Goal: Transaction & Acquisition: Purchase product/service

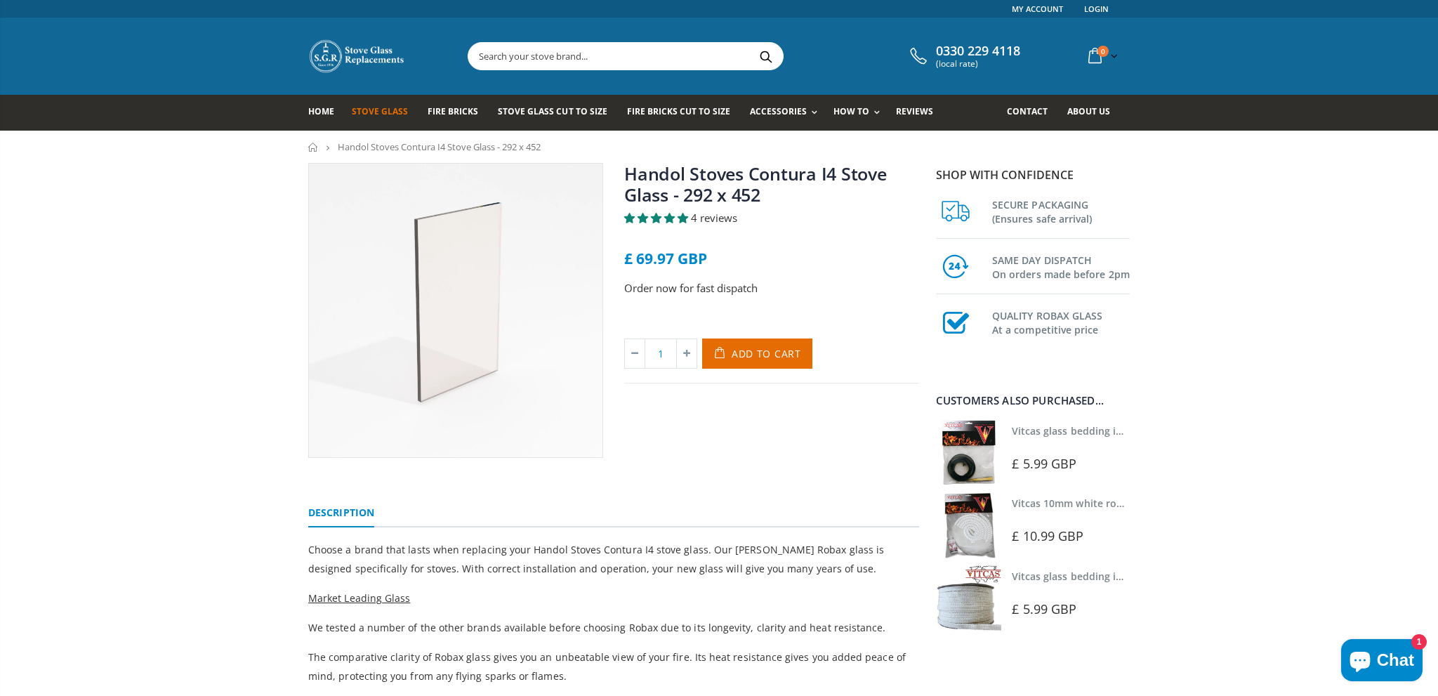
click at [391, 107] on span "Stove Glass" at bounding box center [380, 111] width 56 height 12
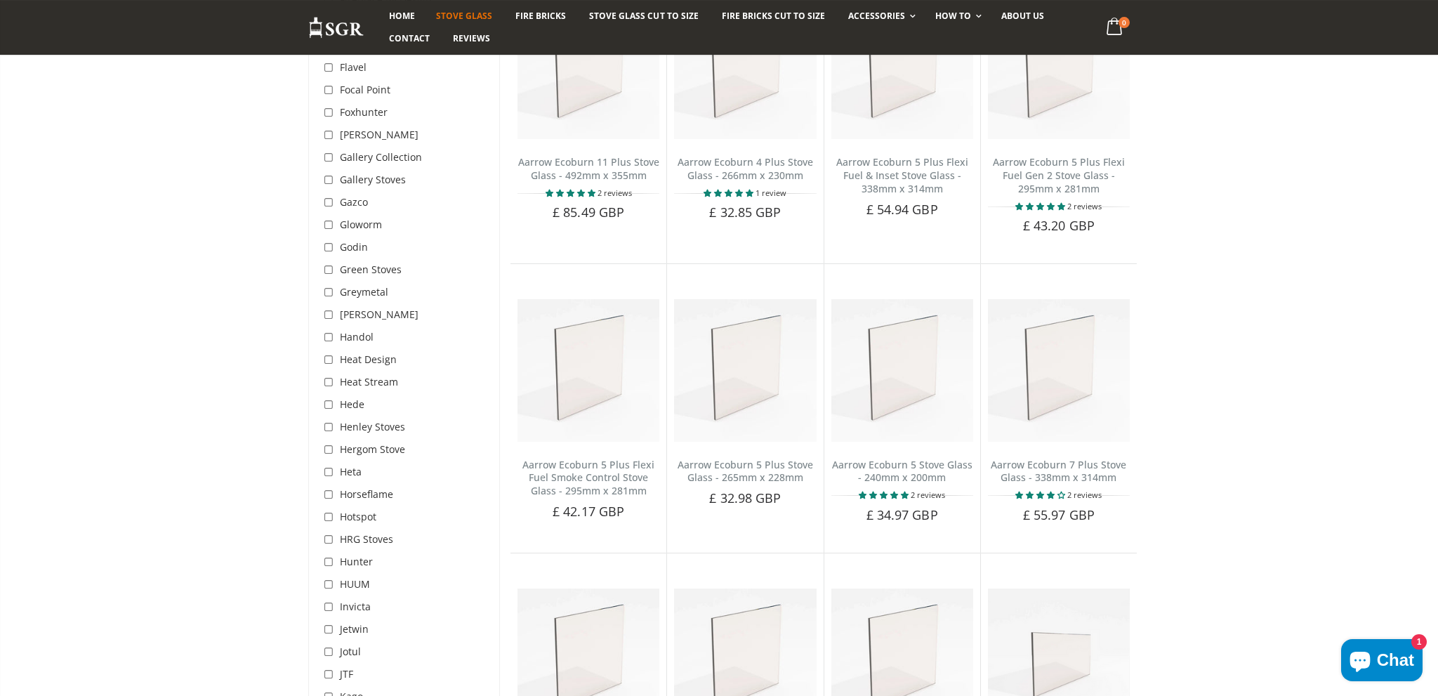
scroll to position [2075, 0]
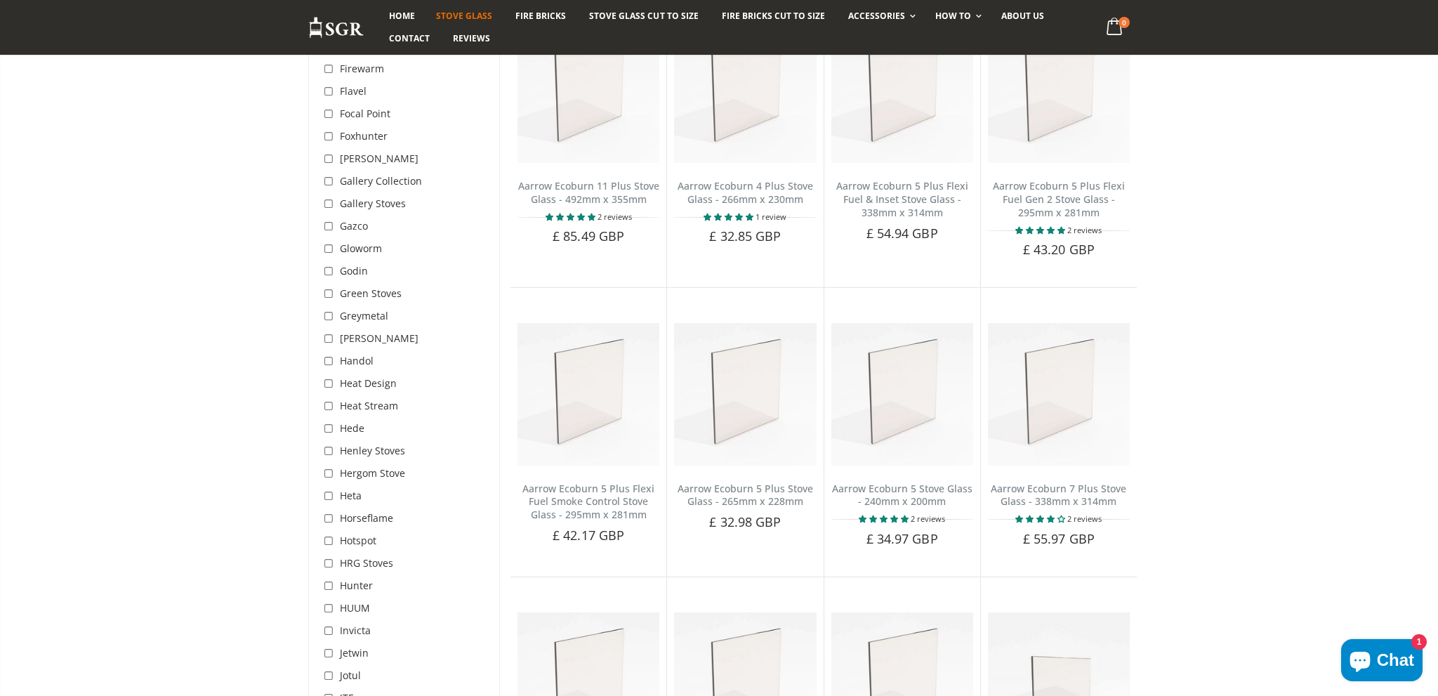
click at [361, 354] on span "Handol" at bounding box center [357, 360] width 34 height 13
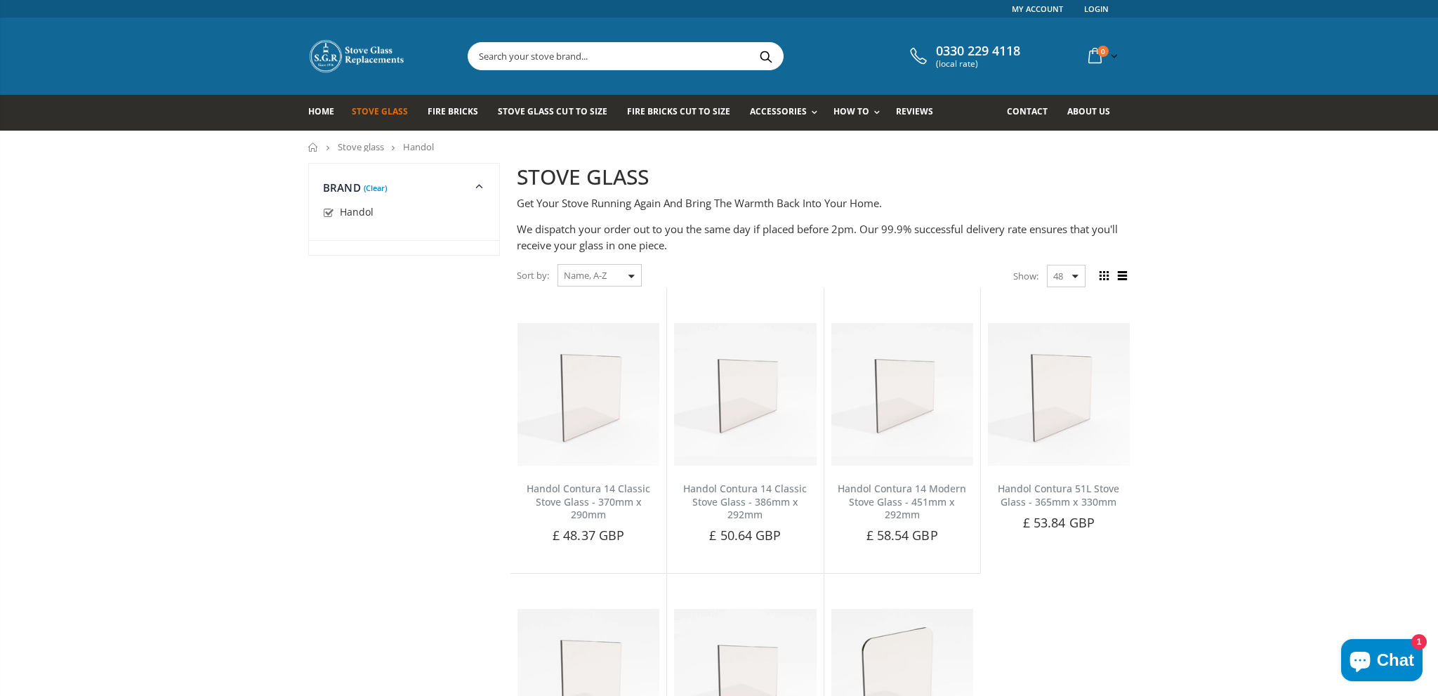
click at [327, 216] on input "checkbox" at bounding box center [330, 213] width 14 height 14
checkbox input "false"
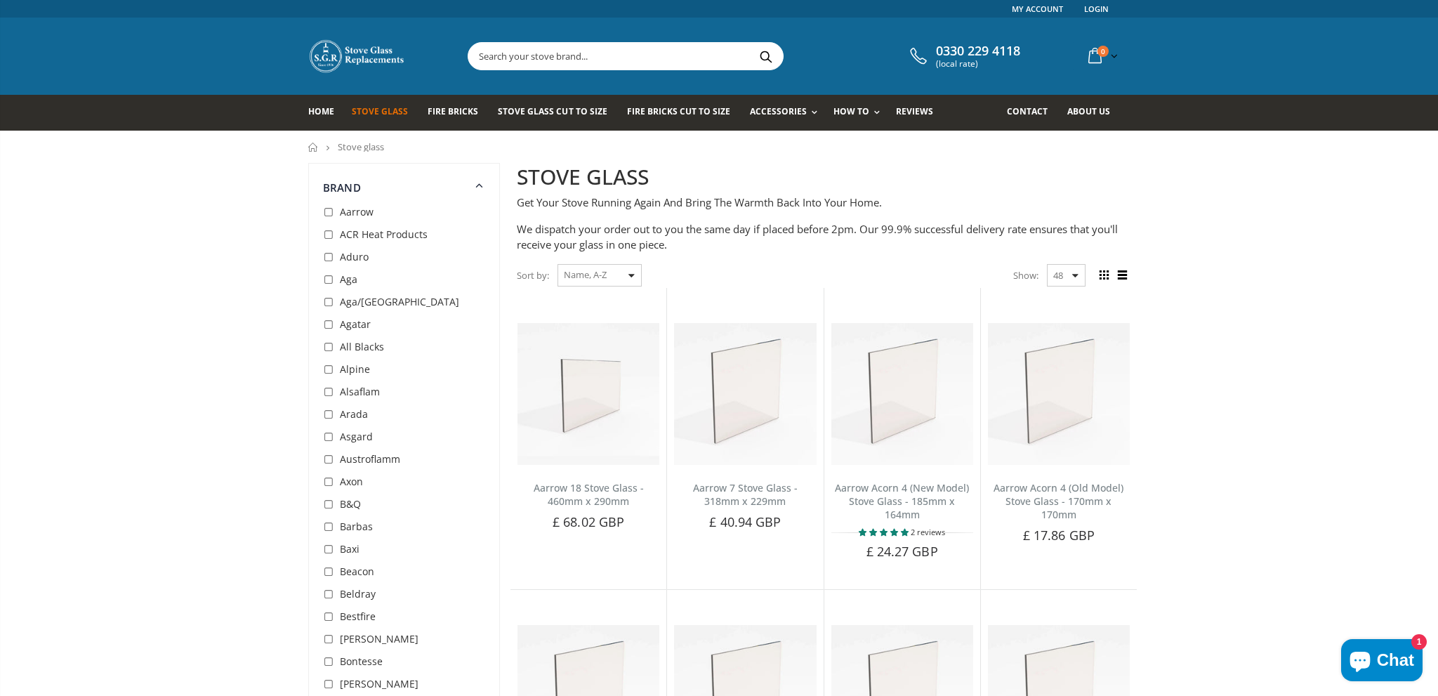
click at [557, 264] on select "Featured Best Selling Name, A-Z Name, Z-A Price, low to high Price, high to low…" at bounding box center [599, 275] width 84 height 22
select select "best-selling"
click option "Best Selling" at bounding box center [0, 0] width 0 height 0
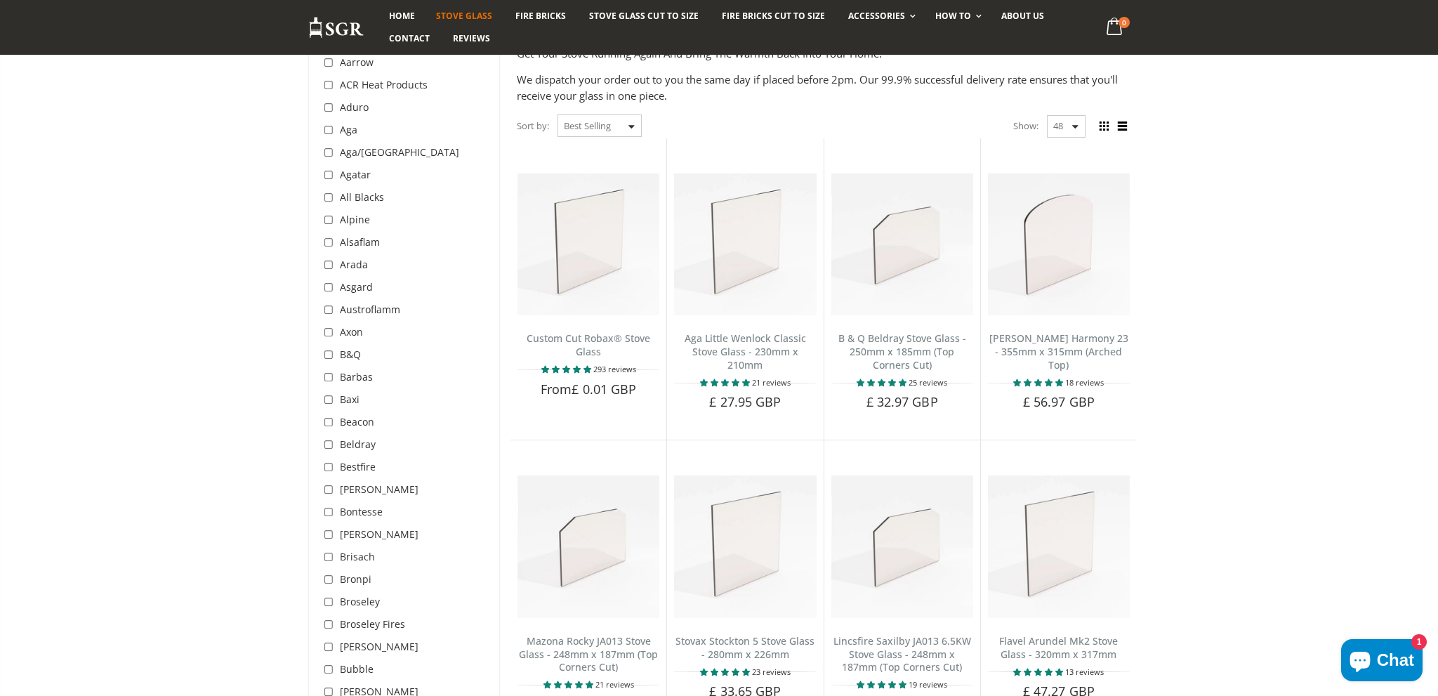
scroll to position [115, 0]
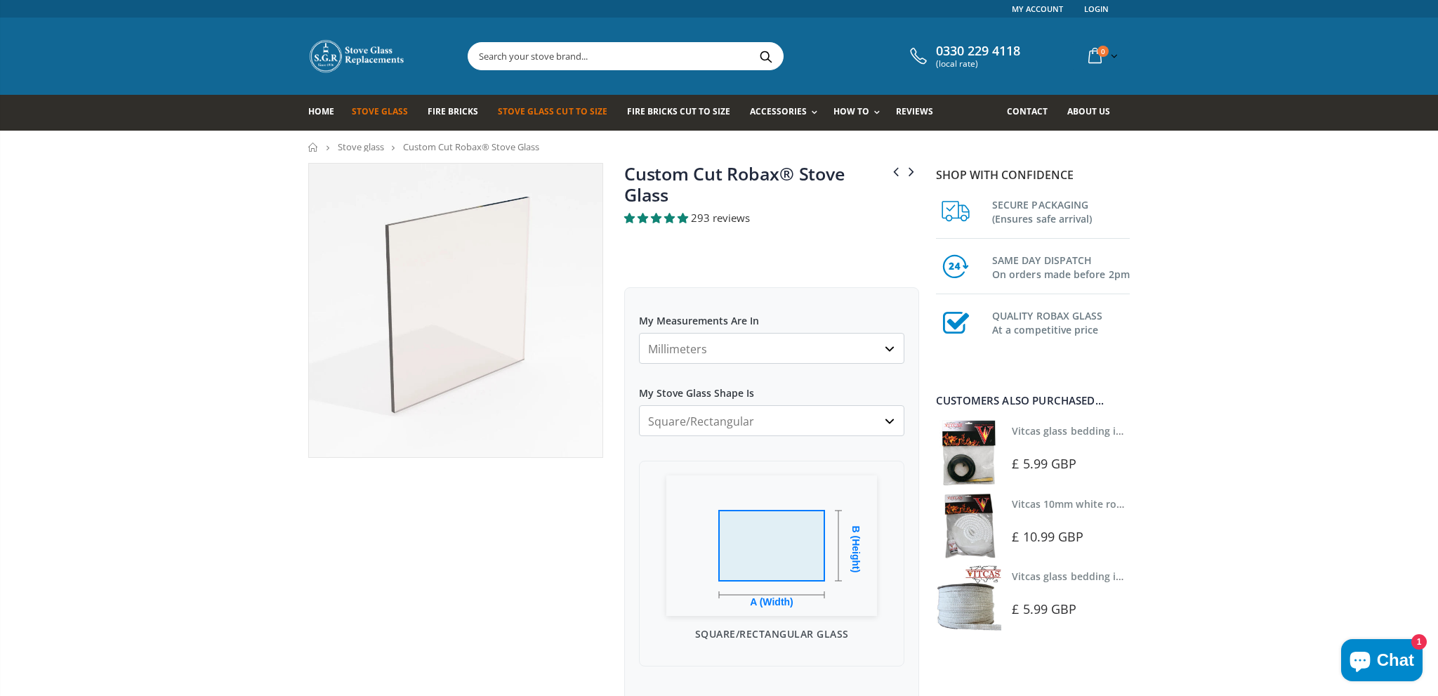
click at [639, 333] on select "Millimeters Centimeters Inches" at bounding box center [771, 348] width 265 height 31
click option "Millimeters" at bounding box center [0, 0] width 0 height 0
click at [639, 405] on select "Square/Rectangular Arched Half Arch Both Top Corners Cut Single Corner Cut Slop…" at bounding box center [771, 420] width 265 height 31
click at [751, 425] on select "Square/Rectangular Arched Half Arch Both Top Corners Cut Single Corner Cut Slop…" at bounding box center [771, 420] width 265 height 31
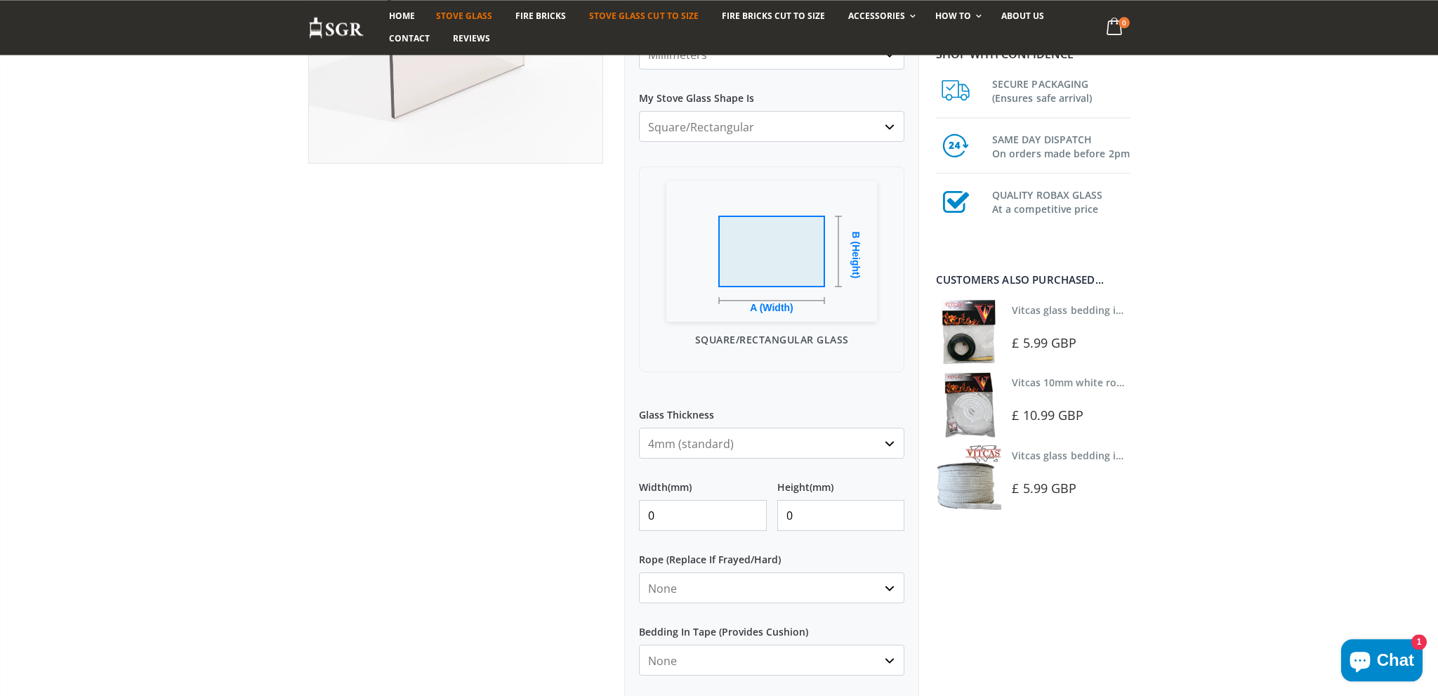
scroll to position [296, 0]
click at [692, 515] on input "0" at bounding box center [703, 513] width 128 height 31
type input "0"
type input "450"
click at [799, 518] on input "0" at bounding box center [841, 513] width 128 height 31
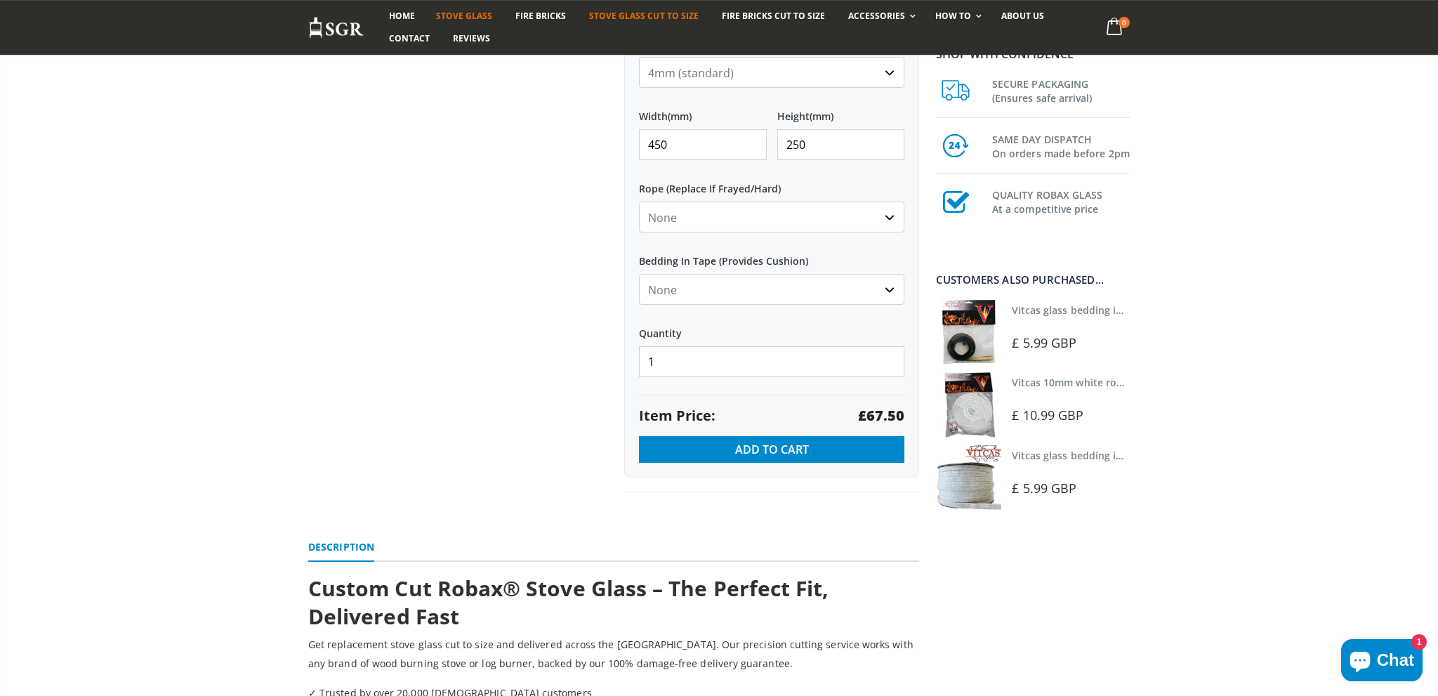
scroll to position [667, 0]
type input "250"
click at [639, 272] on select "None Black White" at bounding box center [771, 287] width 265 height 31
click at [888, 291] on select "None Black White" at bounding box center [771, 287] width 265 height 31
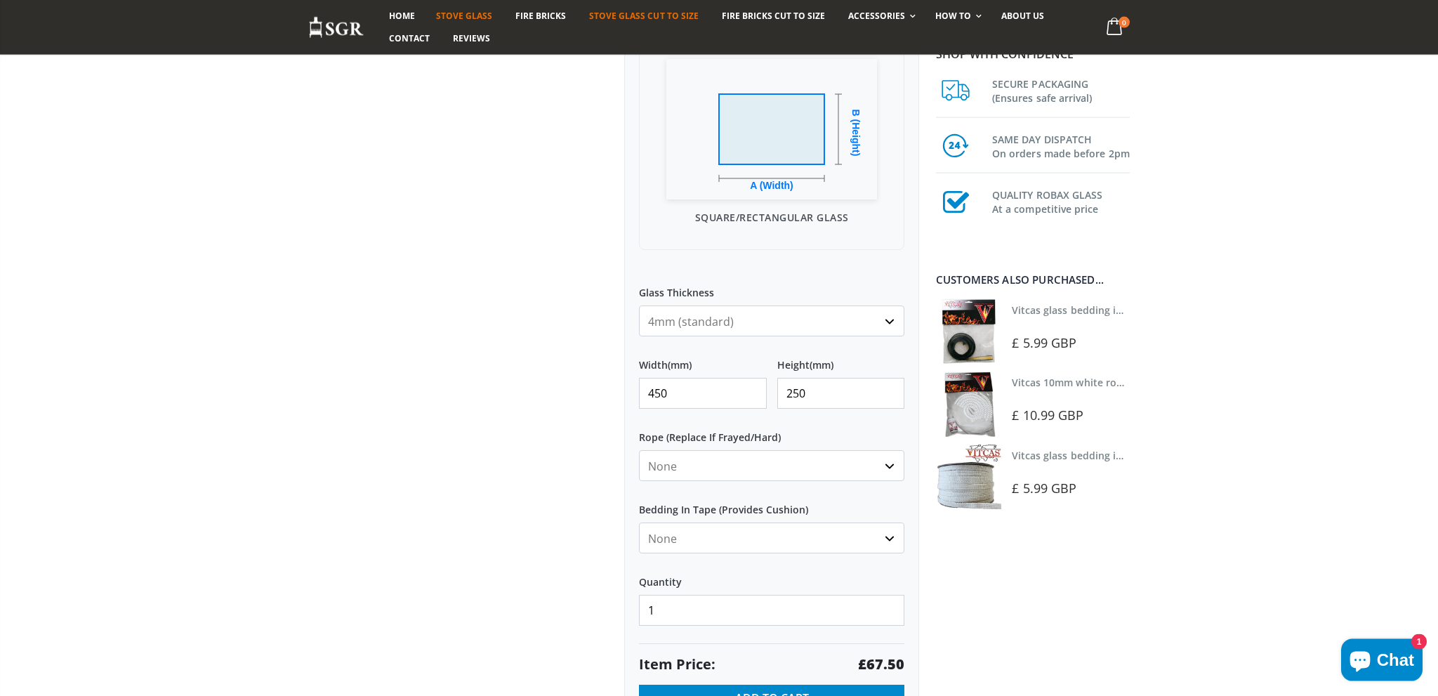
scroll to position [371, 0]
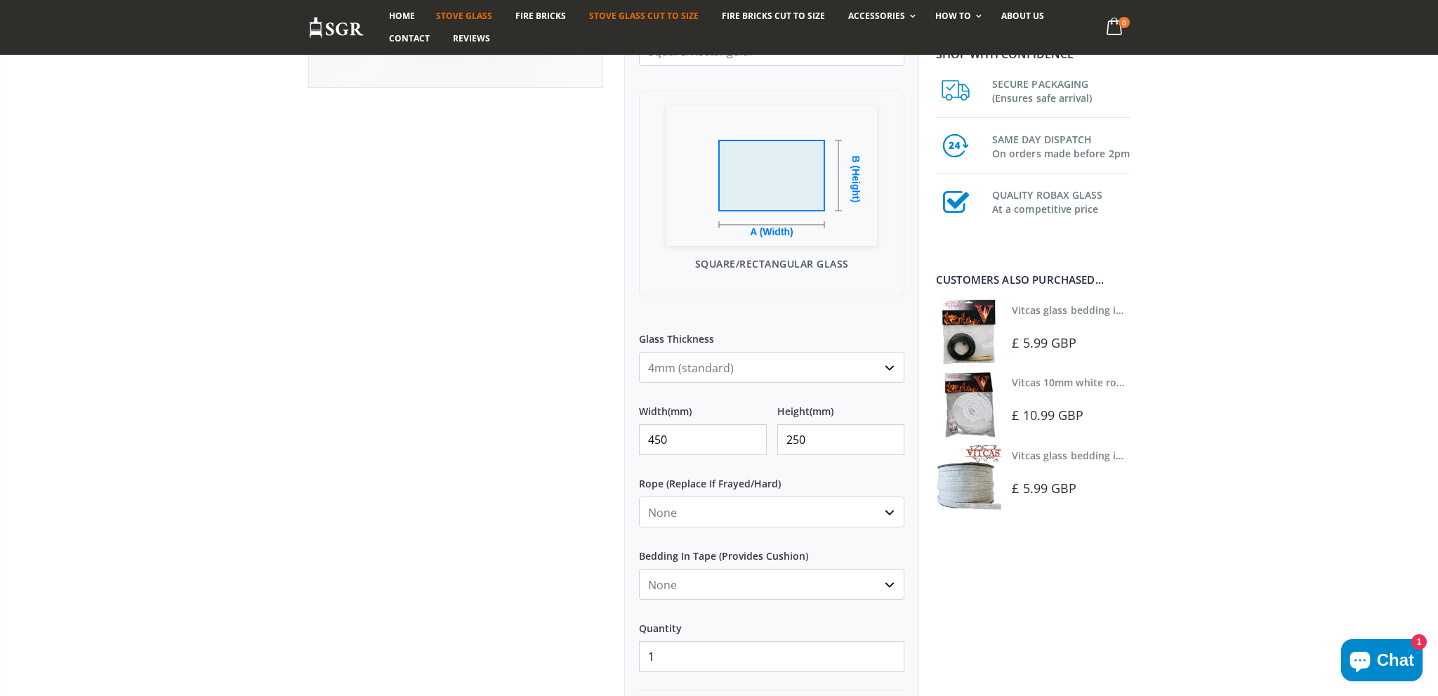
click at [639, 569] on select "None Black White" at bounding box center [771, 584] width 265 height 31
click option "White" at bounding box center [0, 0] width 0 height 0
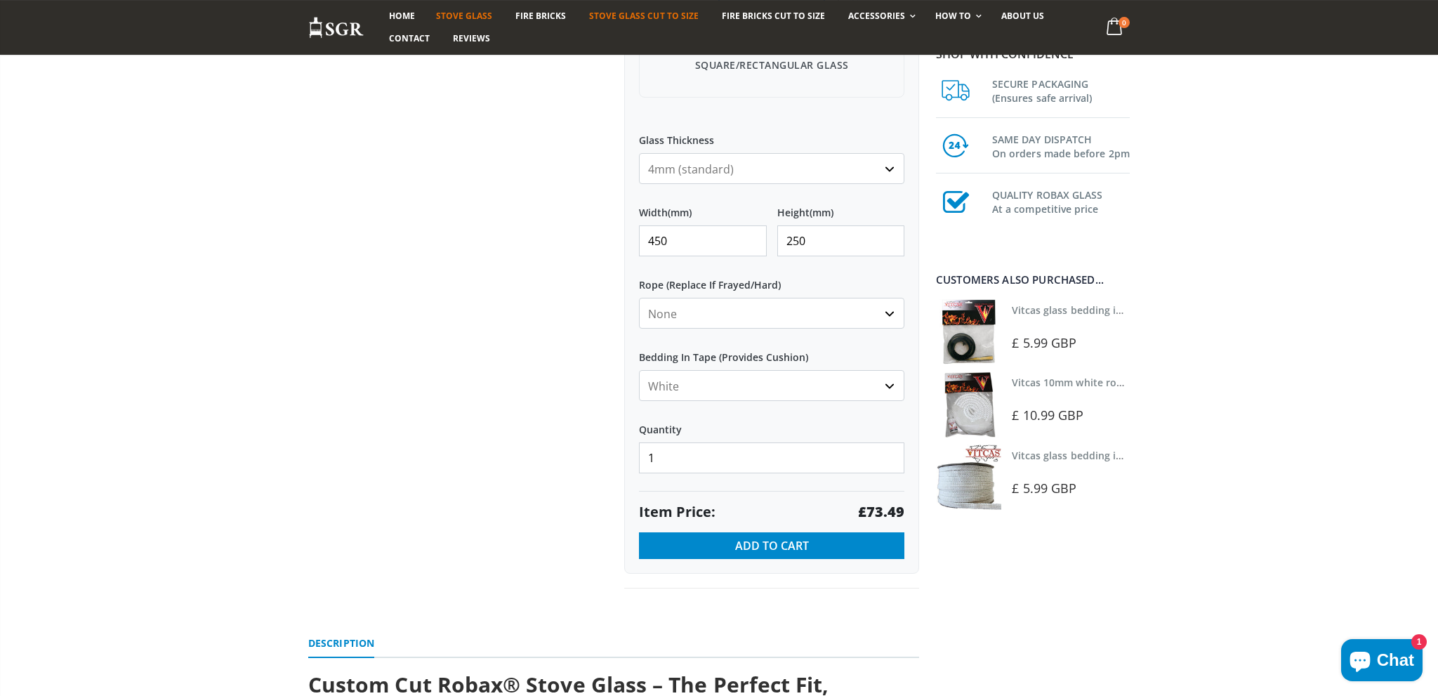
scroll to position [593, 0]
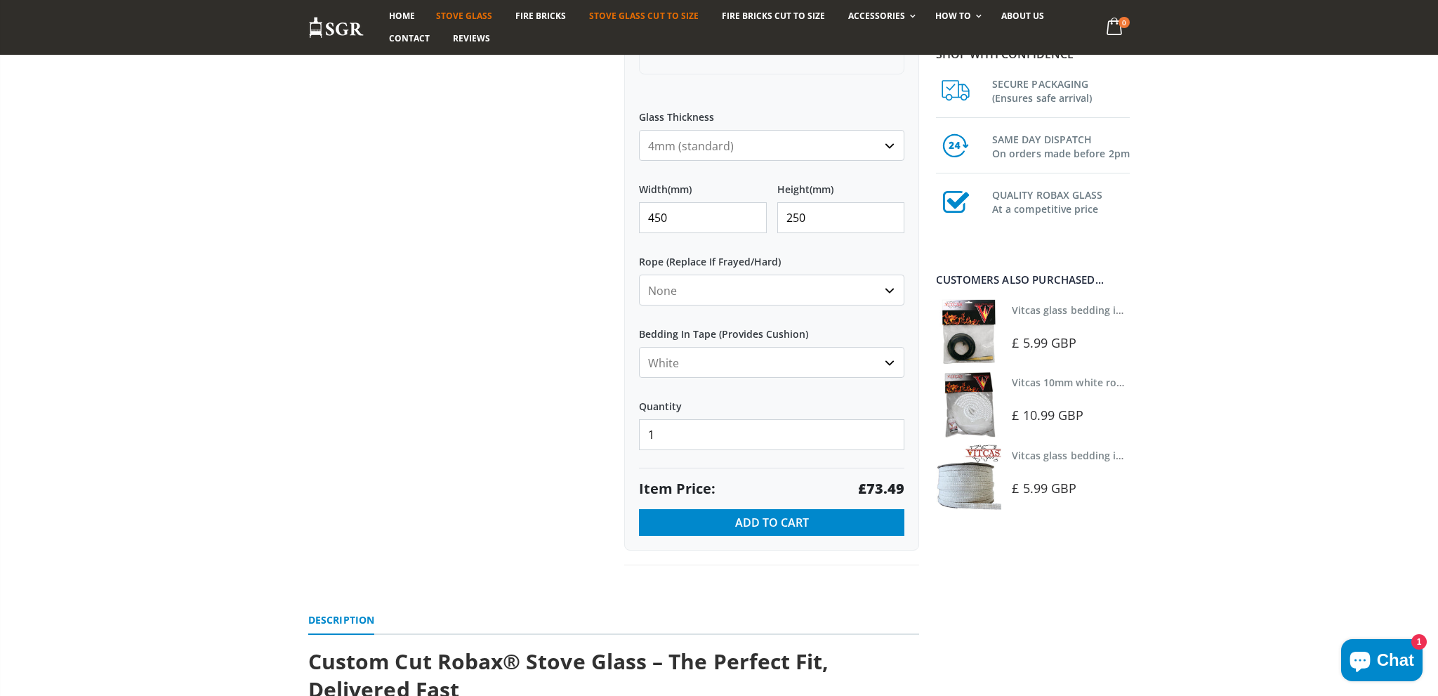
click at [639, 347] on select "None Black White" at bounding box center [771, 362] width 265 height 31
select select "none"
click option "None" at bounding box center [0, 0] width 0 height 0
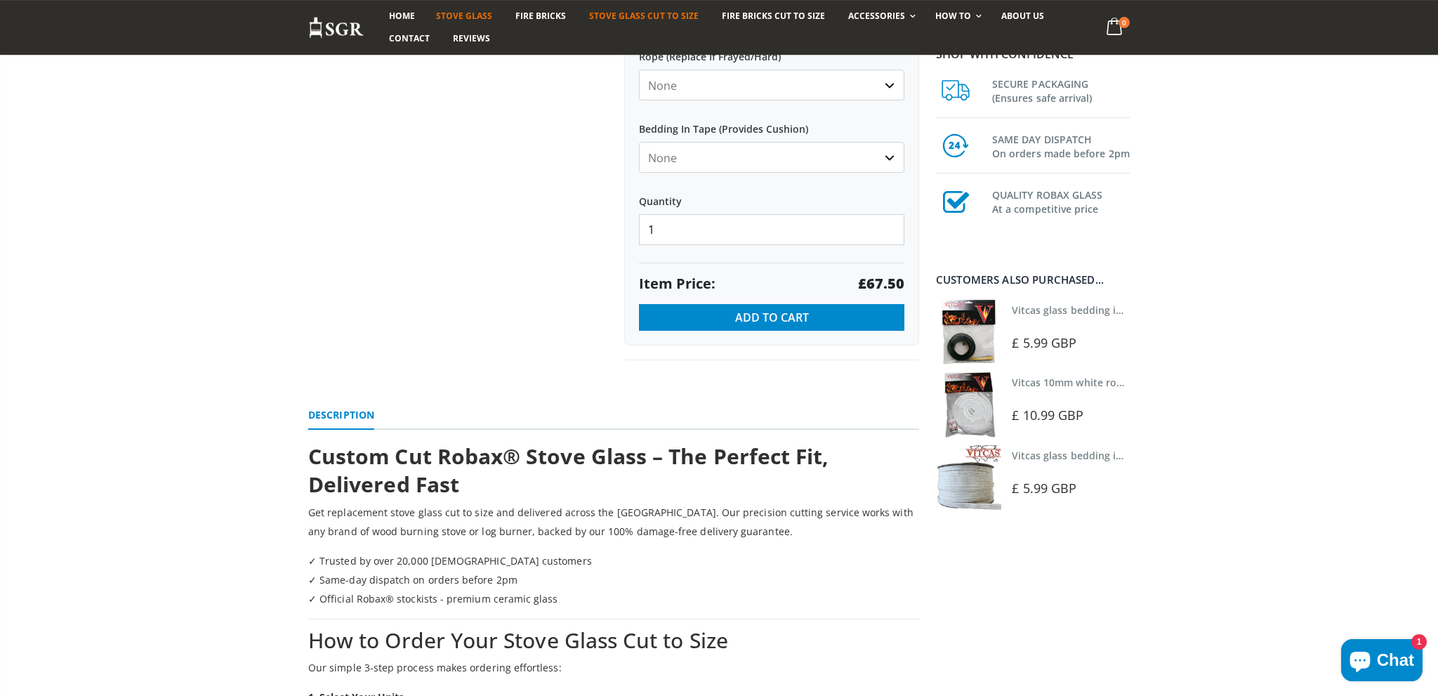
scroll to position [815, 0]
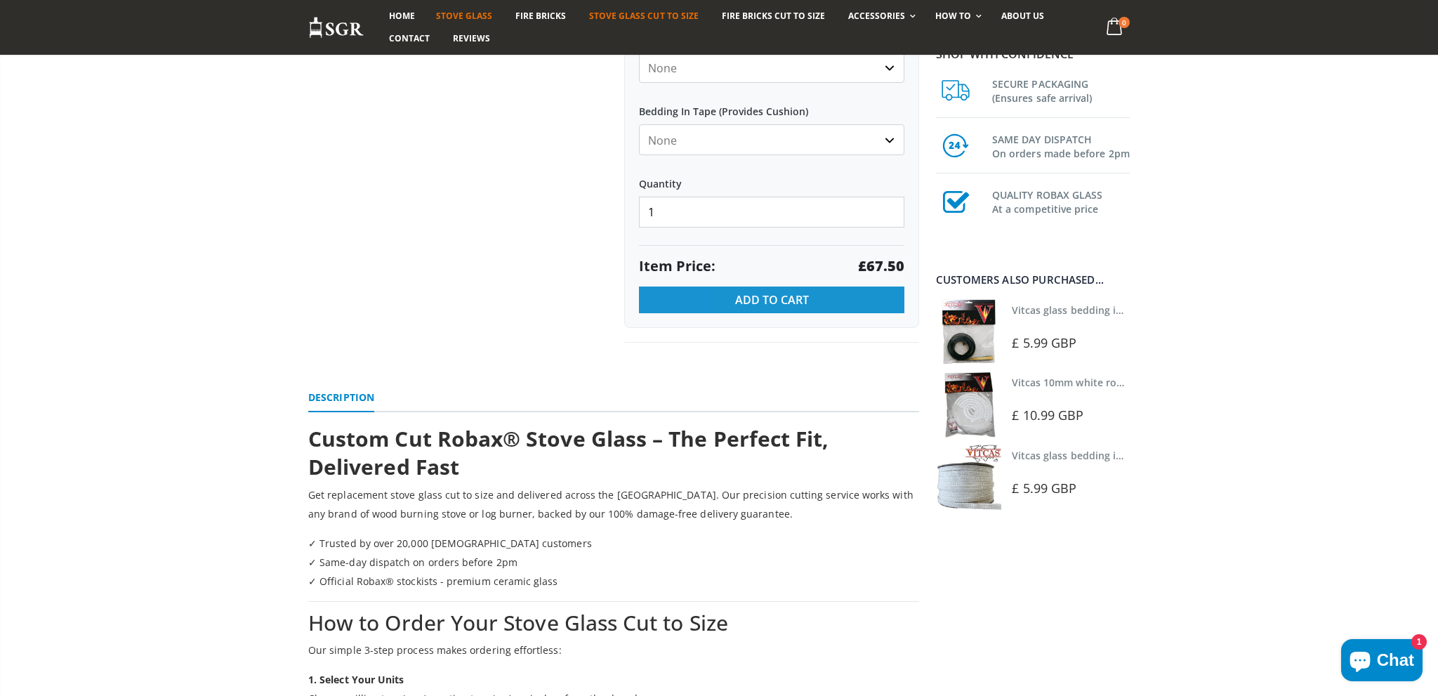
click at [748, 308] on button "Add to Cart" at bounding box center [771, 299] width 265 height 27
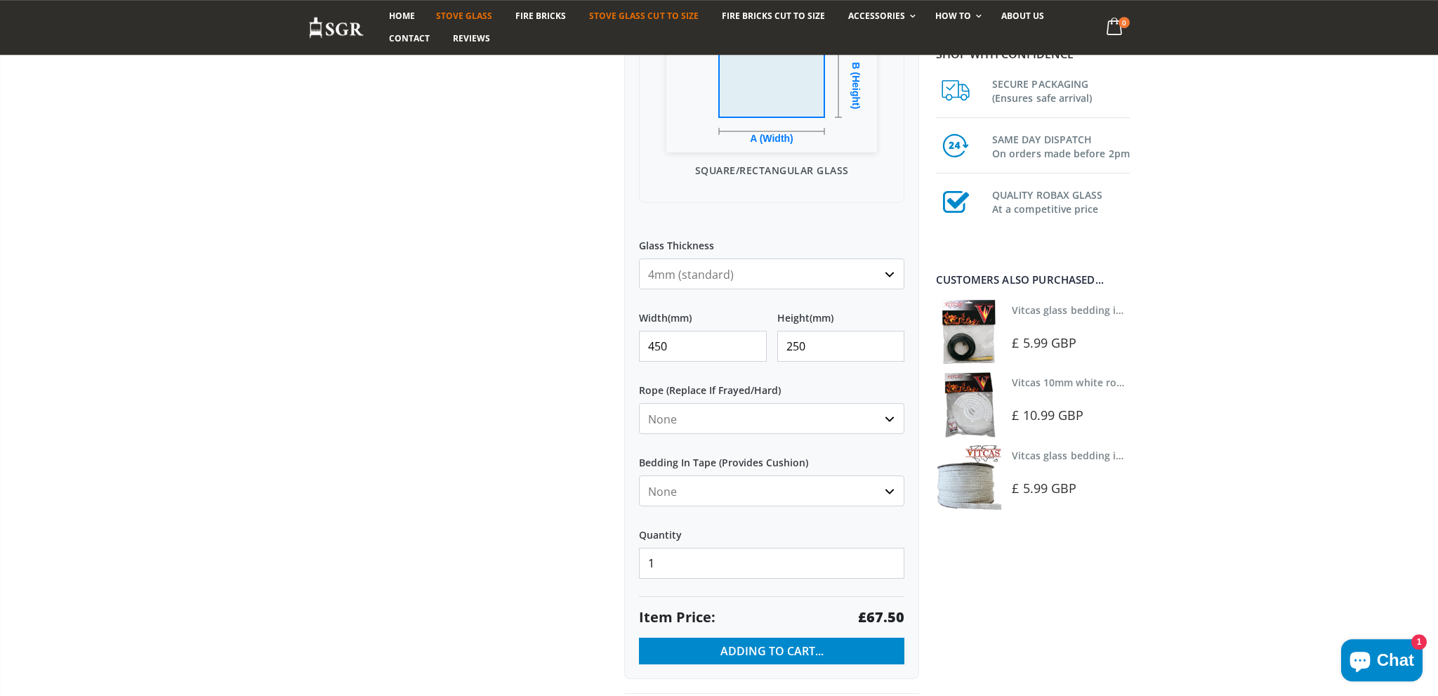
scroll to position [371, 0]
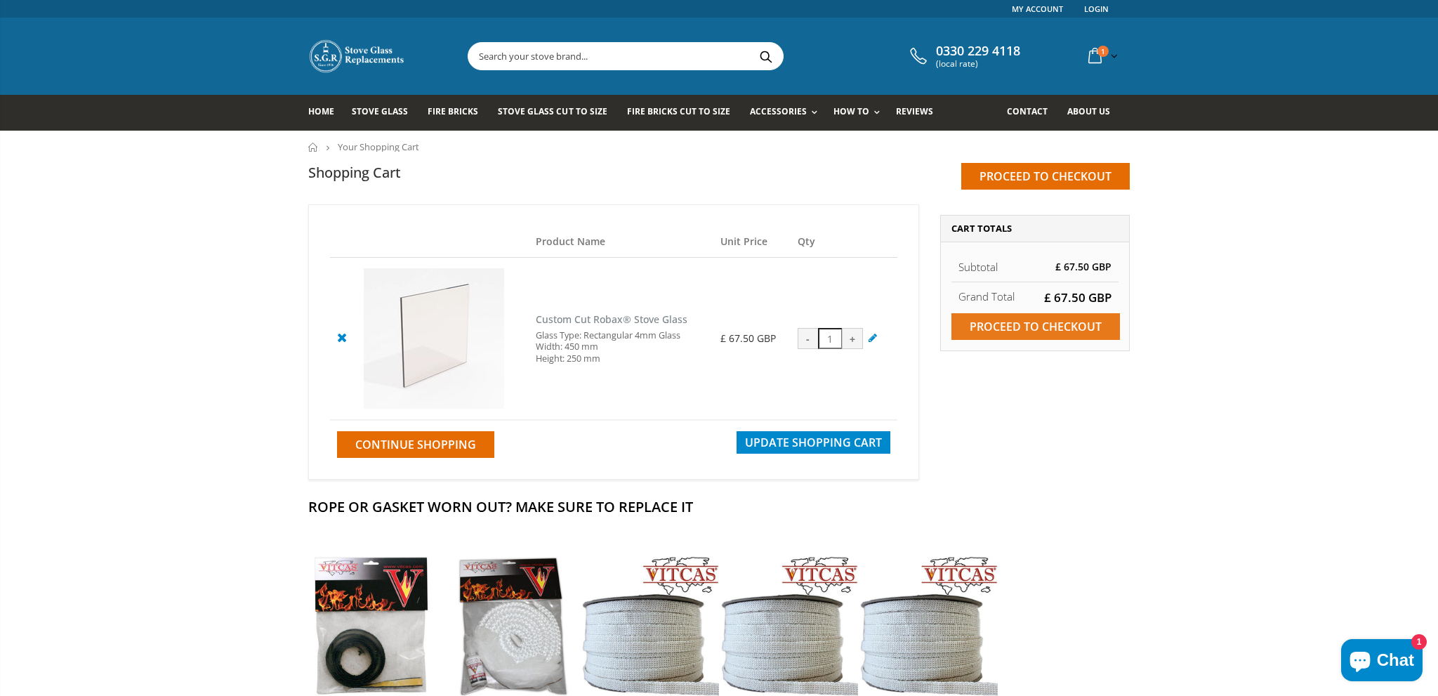
click at [1004, 326] on input "Proceed to checkout" at bounding box center [1035, 326] width 168 height 27
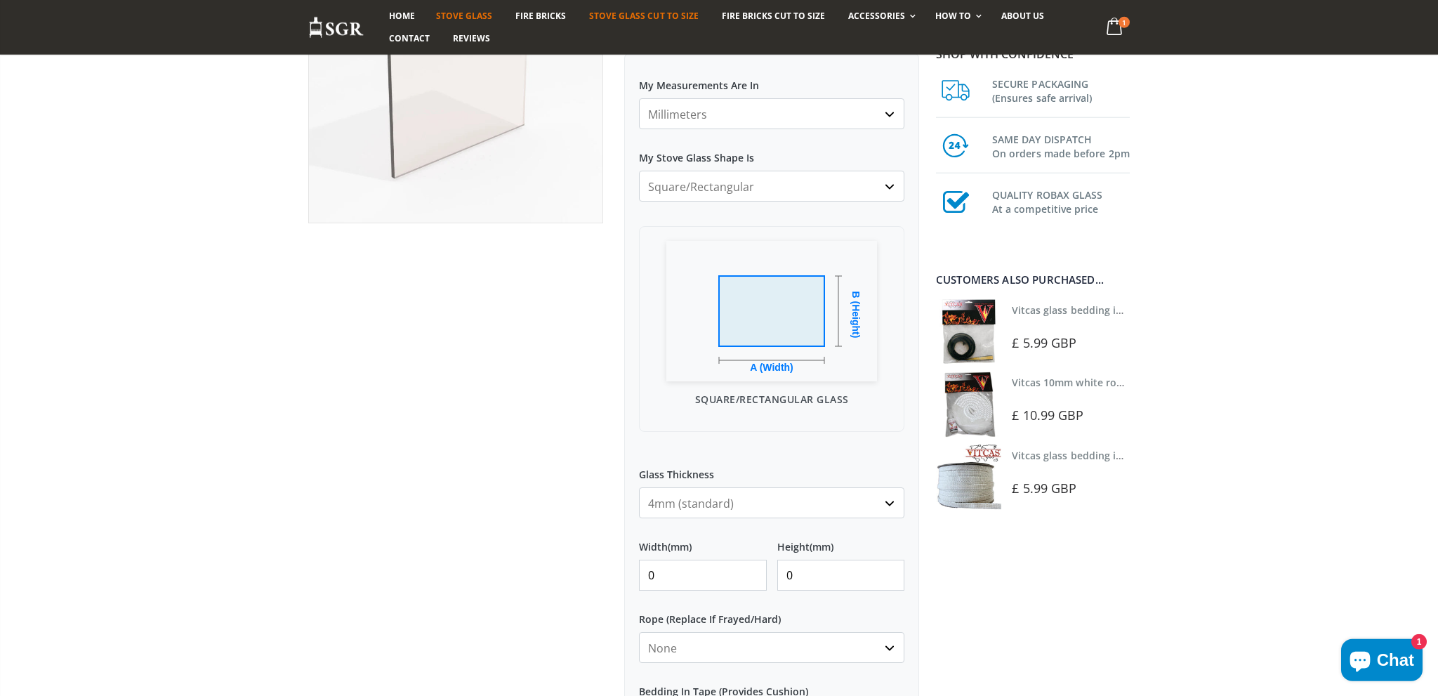
scroll to position [371, 0]
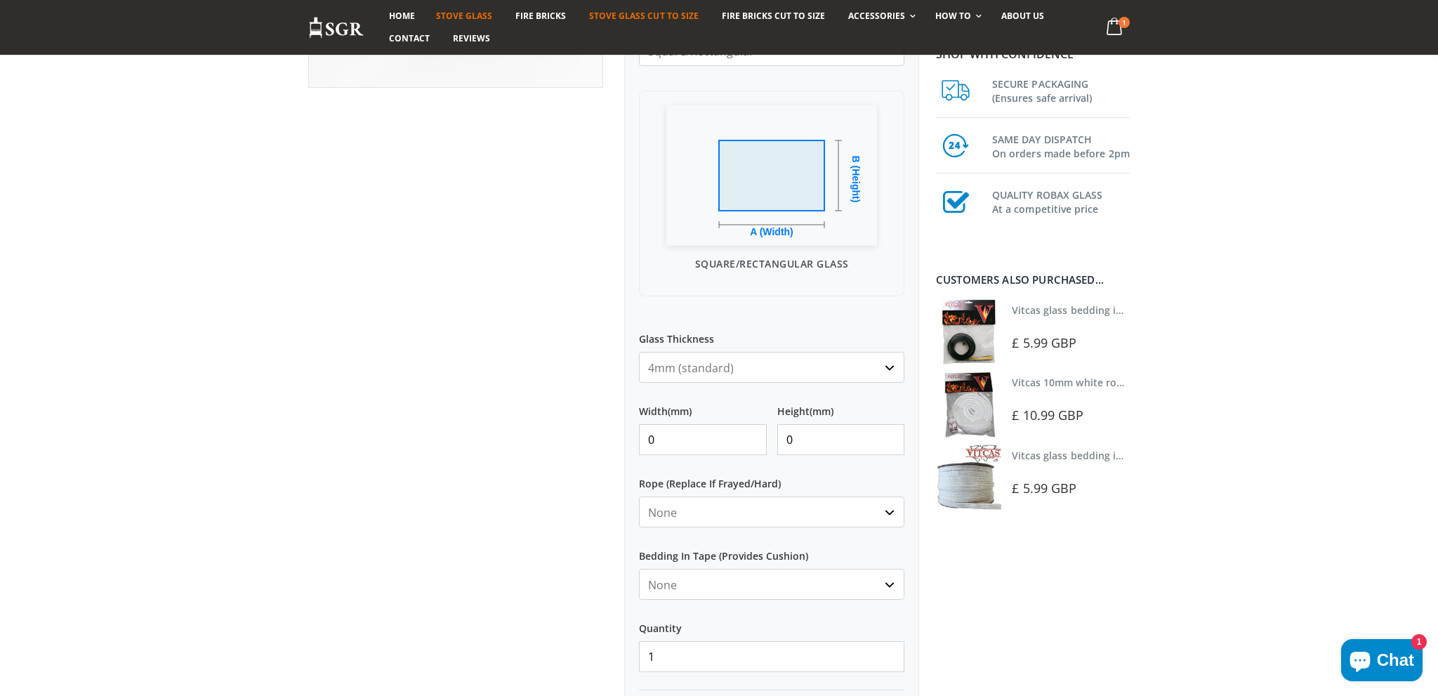
drag, startPoint x: 677, startPoint y: 446, endPoint x: 626, endPoint y: 445, distance: 52.0
click at [639, 445] on input "0" at bounding box center [703, 439] width 128 height 31
type input "440"
click at [834, 442] on input "0" at bounding box center [841, 439] width 128 height 31
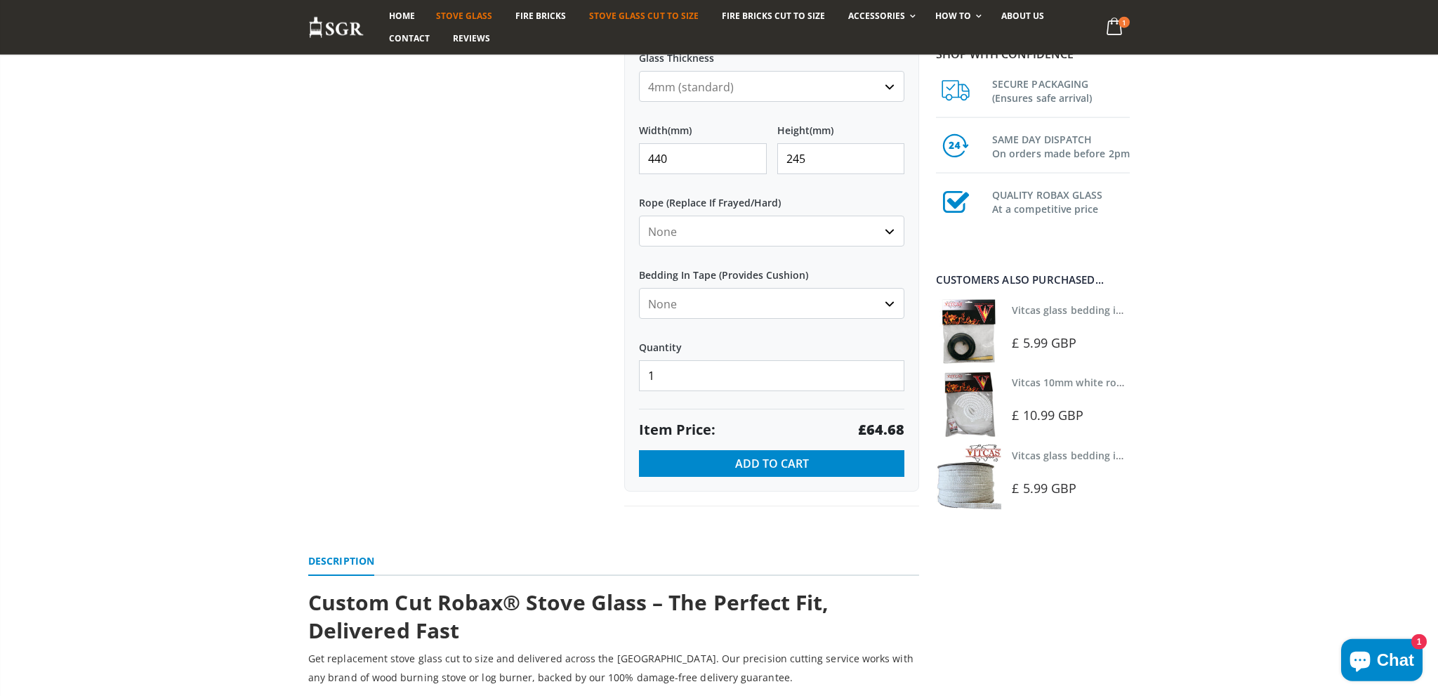
scroll to position [667, 0]
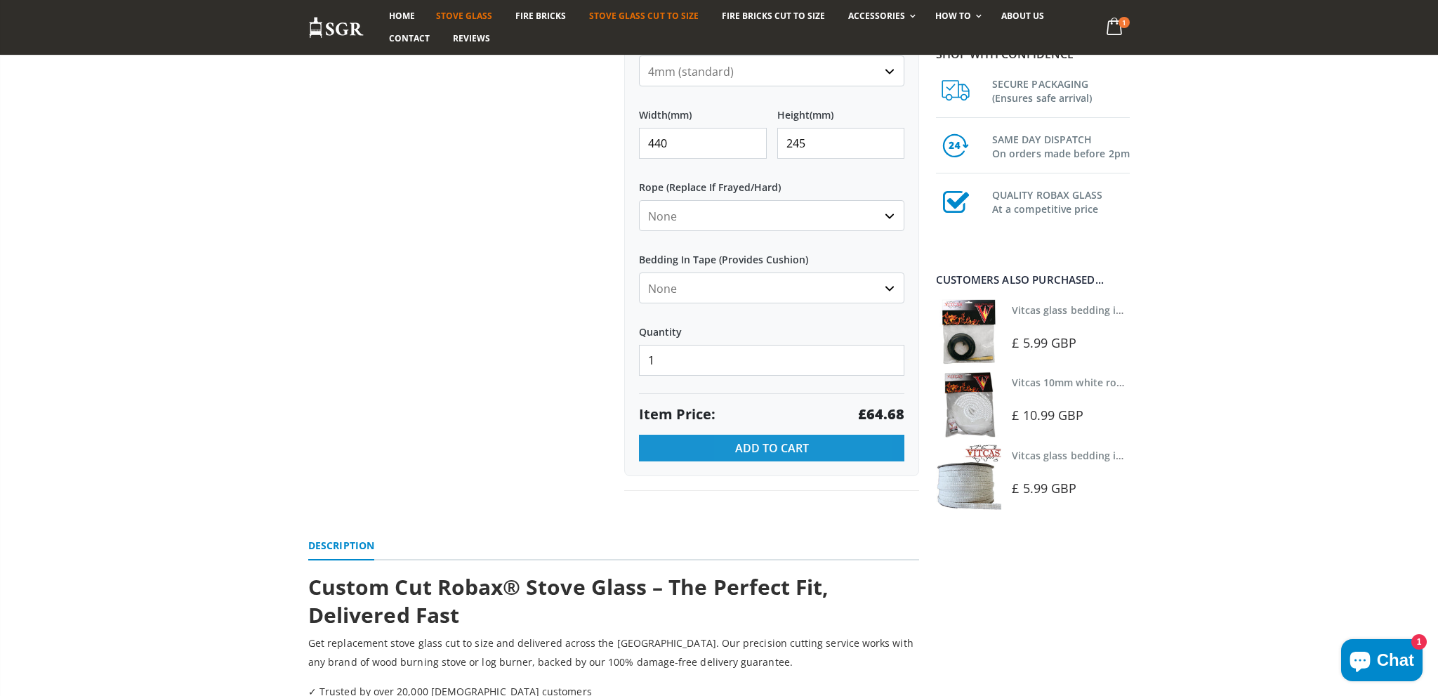
type input "245"
click at [757, 446] on span "Add to Cart" at bounding box center [772, 447] width 74 height 15
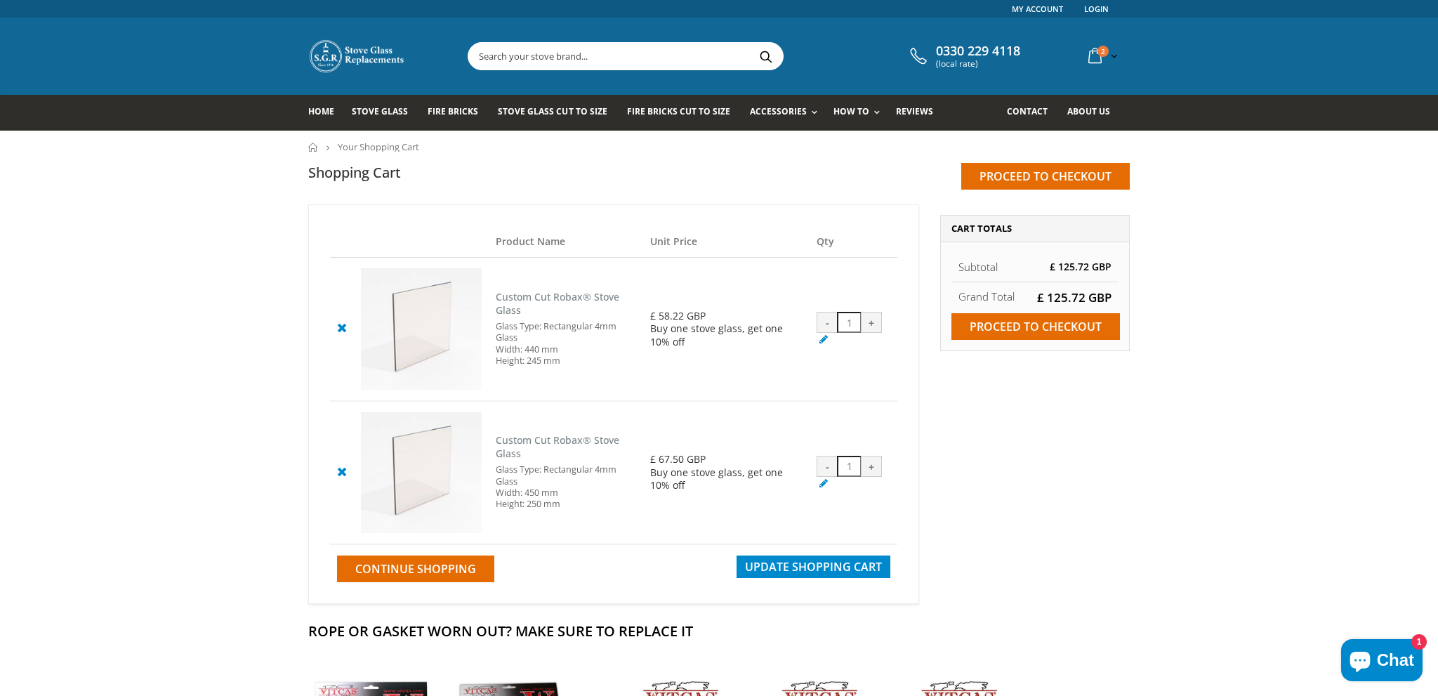
click at [345, 476] on icon at bounding box center [342, 471] width 18 height 17
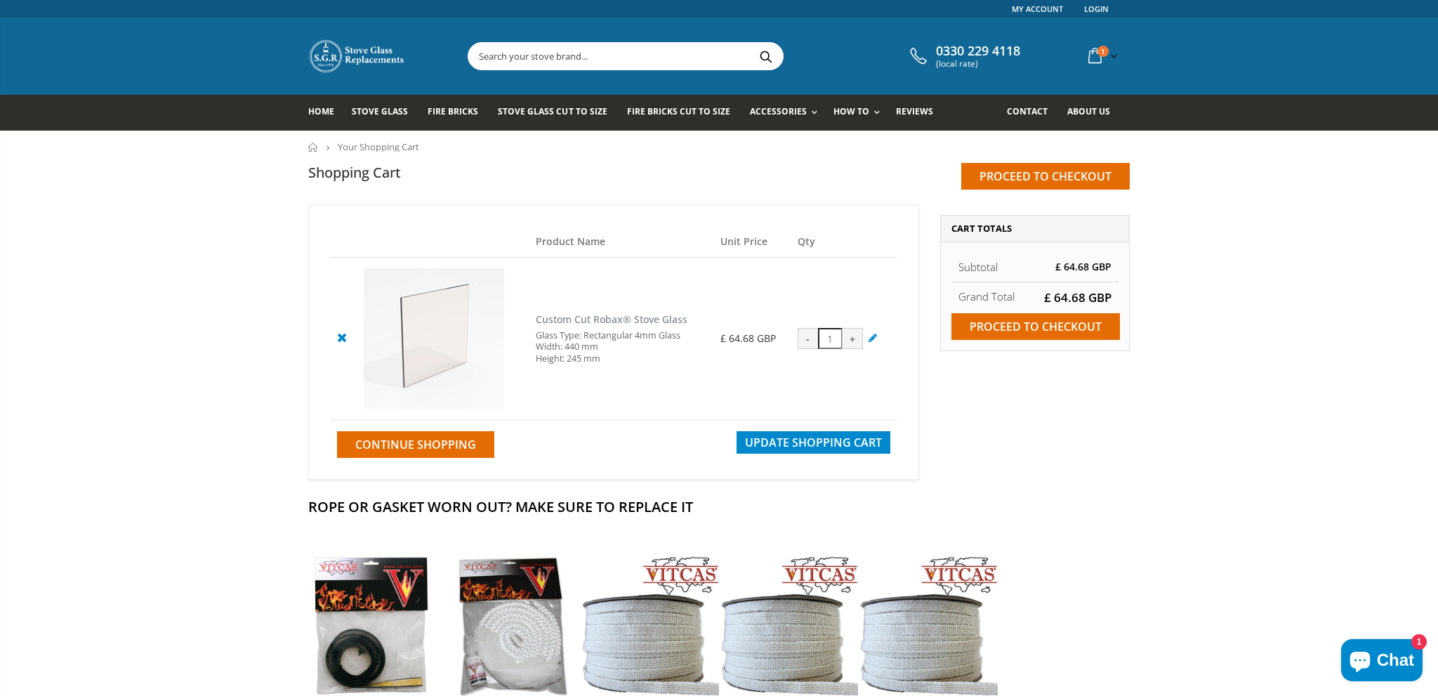
click at [639, 322] on cpc "Custom Cut Robax® Stove Glass" at bounding box center [612, 318] width 152 height 13
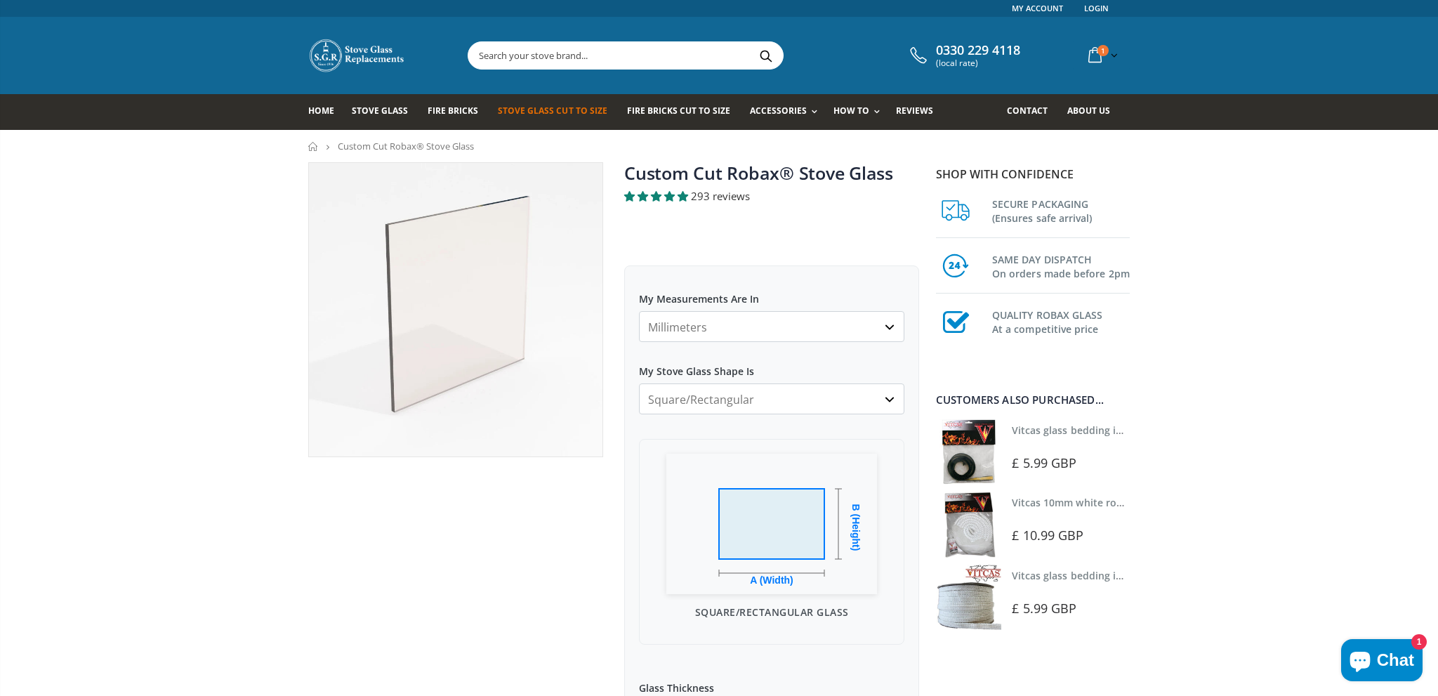
scroll to position [371, 0]
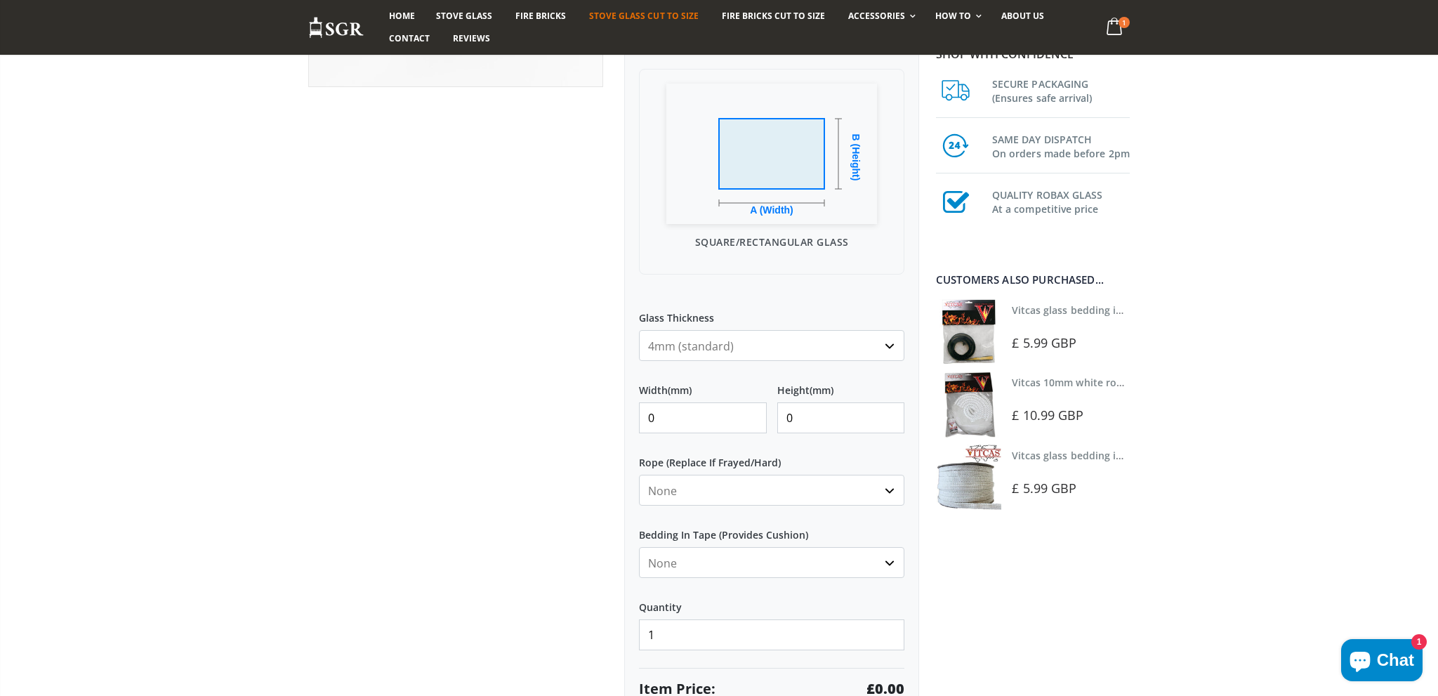
click at [639, 330] on select "4mm (standard) 5mm (gas fires with baffled flue) 3mm (For Use In Stoves With Th…" at bounding box center [771, 345] width 265 height 31
select select "5mm"
click option "5mm (gas fires with baffled flue)" at bounding box center [0, 0] width 0 height 0
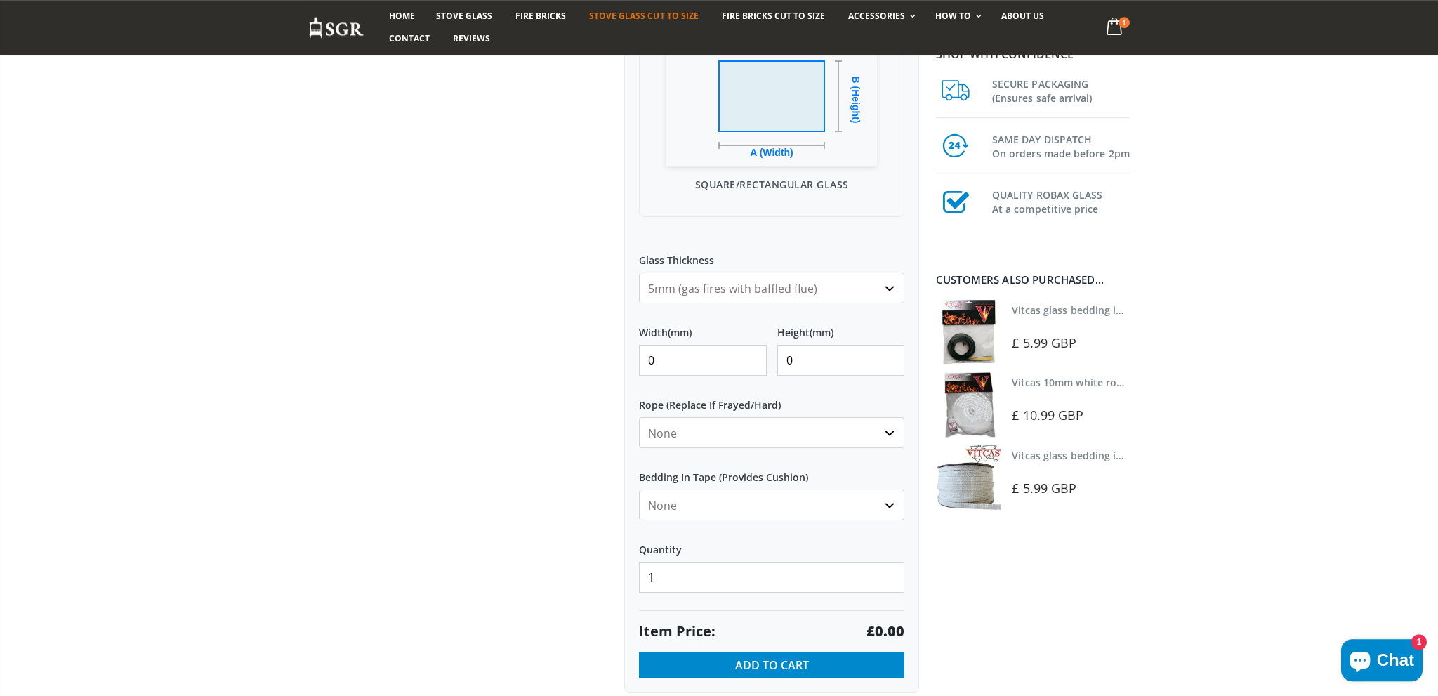
scroll to position [444, 0]
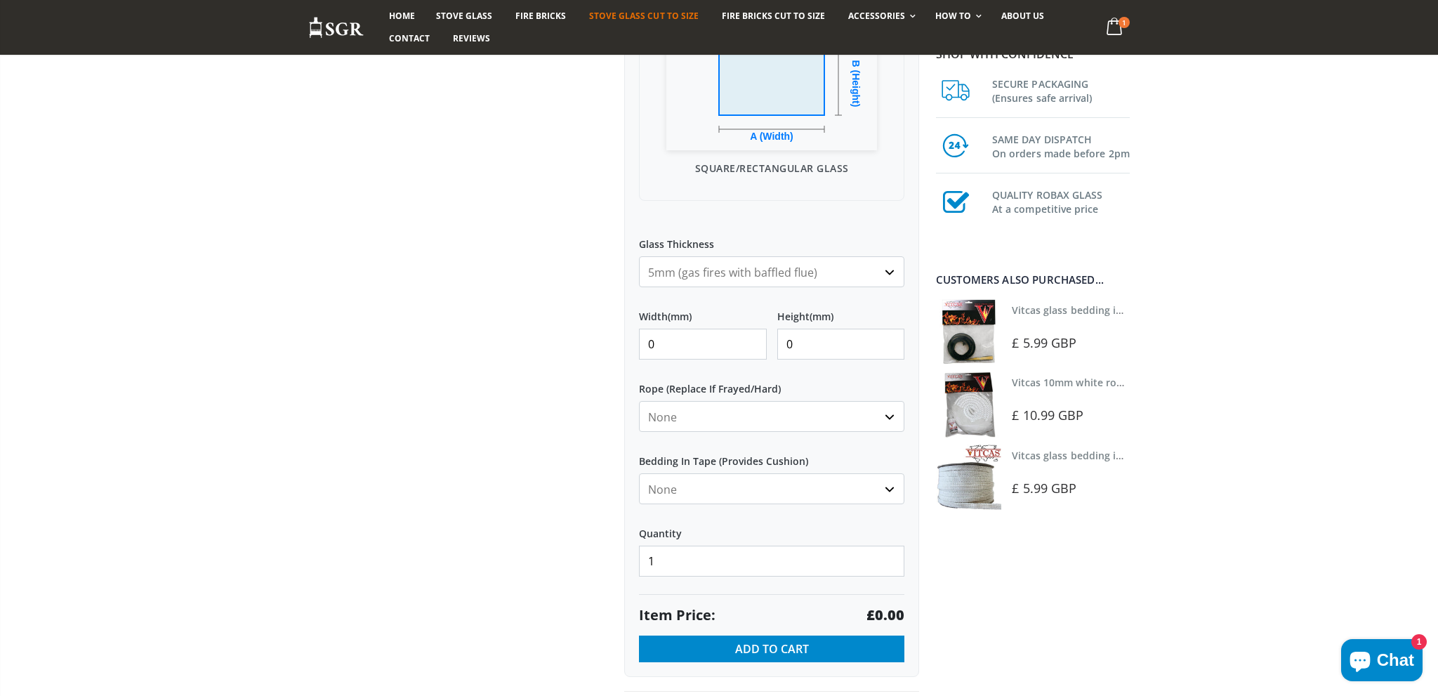
click at [708, 348] on input "0" at bounding box center [703, 344] width 128 height 31
type input "440"
click at [802, 344] on input "0" at bounding box center [841, 344] width 128 height 31
type input "245"
click at [639, 256] on select "4mm (standard) 5mm (gas fires with baffled flue) 3mm (For Use In Stoves With Th…" at bounding box center [771, 271] width 265 height 31
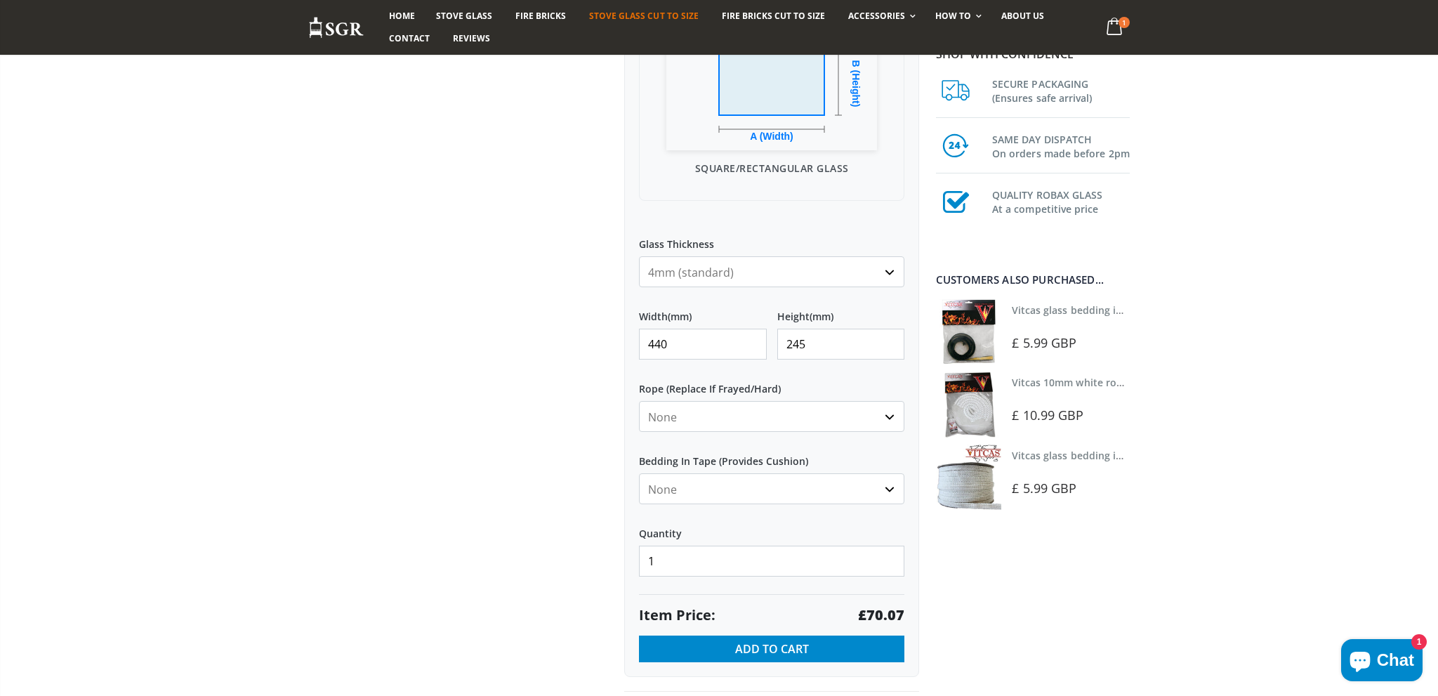
click option "4mm (standard)" at bounding box center [0, 0] width 0 height 0
click at [639, 256] on select "4mm (standard) 5mm (gas fires with baffled flue) 3mm (For Use In Stoves With Th…" at bounding box center [771, 271] width 265 height 31
select select "5mm"
click option "5mm (gas fires with baffled flue)" at bounding box center [0, 0] width 0 height 0
